Goal: Obtain resource: Download file/media

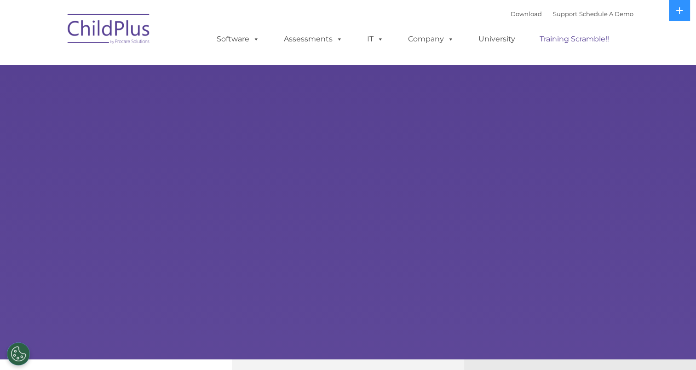
select select "MEDIUM"
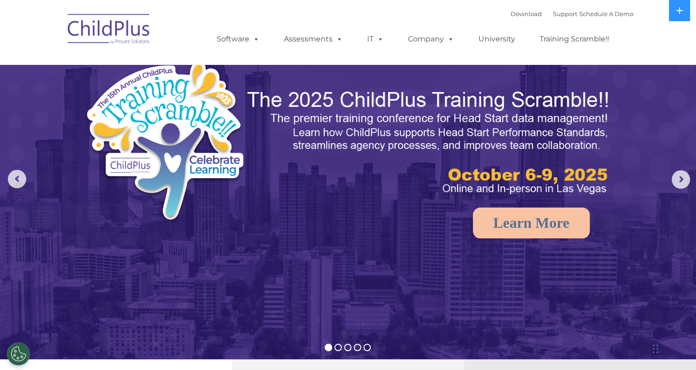
click at [525, 22] on ul "Software ChildPlus: The original and most widely-used Head Start data managemen…" at bounding box center [415, 39] width 435 height 37
click at [514, 17] on link "Download" at bounding box center [526, 13] width 31 height 7
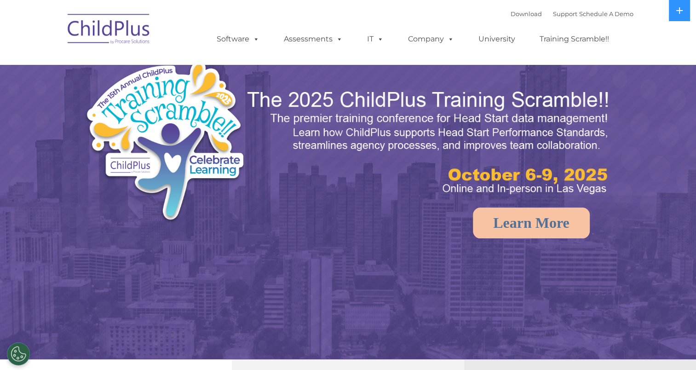
select select "MEDIUM"
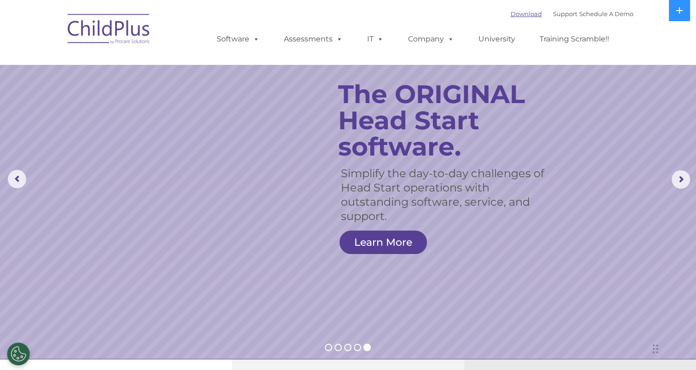
click at [516, 15] on link "Download" at bounding box center [526, 13] width 31 height 7
